Goal: Task Accomplishment & Management: Complete application form

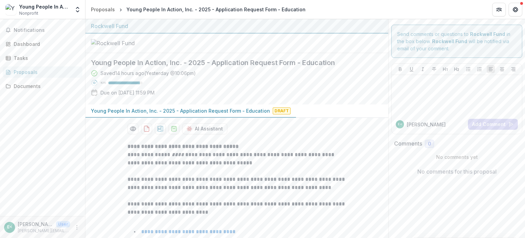
click at [268, 124] on div "AI Assistant" at bounding box center [237, 128] width 219 height 11
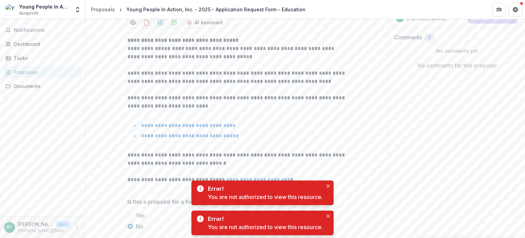
scroll to position [106, 0]
click at [327, 186] on icon "Close" at bounding box center [328, 185] width 3 height 3
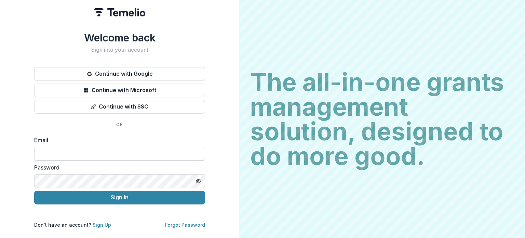
drag, startPoint x: 0, startPoint y: 0, endPoint x: 86, endPoint y: 152, distance: 174.3
click at [86, 152] on input at bounding box center [119, 154] width 171 height 14
click at [164, 136] on label "Email" at bounding box center [117, 140] width 167 height 8
click at [96, 222] on link "Sign Up" at bounding box center [102, 225] width 18 height 6
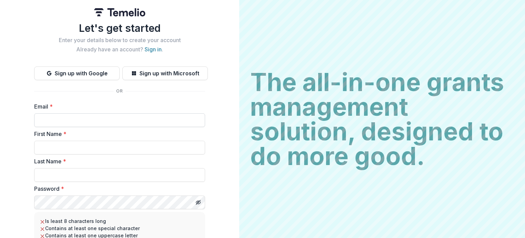
click at [57, 123] on input "Email *" at bounding box center [119, 120] width 171 height 14
type input "**********"
click at [58, 150] on input "First Name *" at bounding box center [119, 148] width 171 height 14
type input "******"
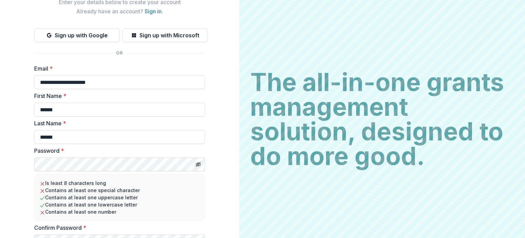
scroll to position [36, 0]
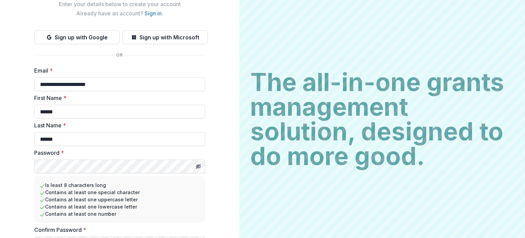
click at [158, 197] on li "Contains at least one uppercase letter" at bounding box center [120, 199] width 160 height 7
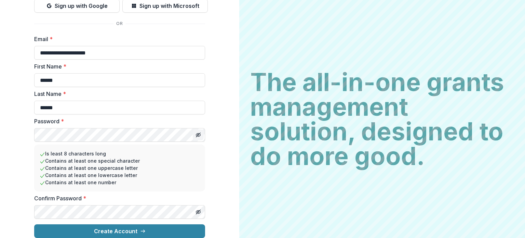
click at [198, 132] on icon "Toggle password visibility" at bounding box center [198, 134] width 5 height 5
click at [197, 209] on icon "Toggle password visibility" at bounding box center [198, 211] width 5 height 5
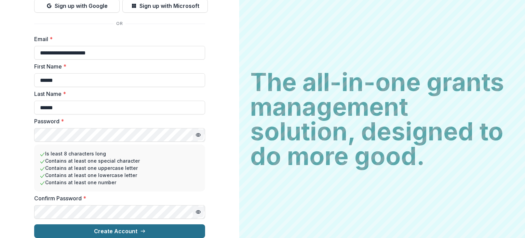
click at [128, 225] on button "Create Account" at bounding box center [119, 231] width 171 height 14
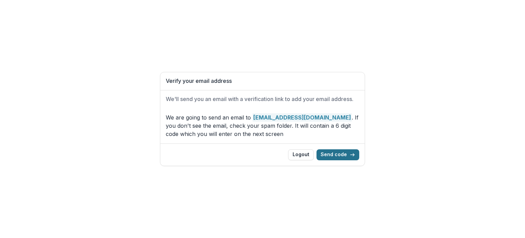
click at [326, 156] on button "Send code" at bounding box center [338, 154] width 43 height 11
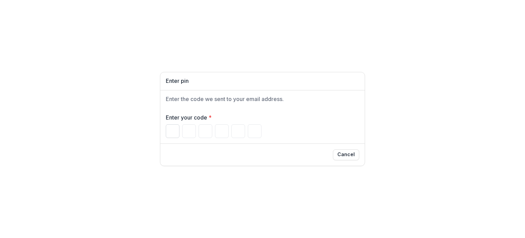
paste input "******"
type input "*"
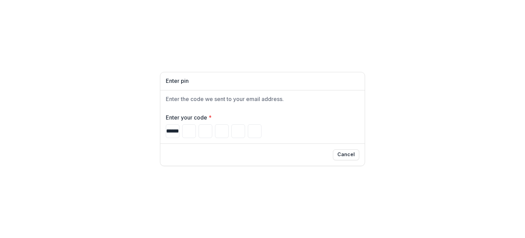
type input "*"
